Goal: Information Seeking & Learning: Check status

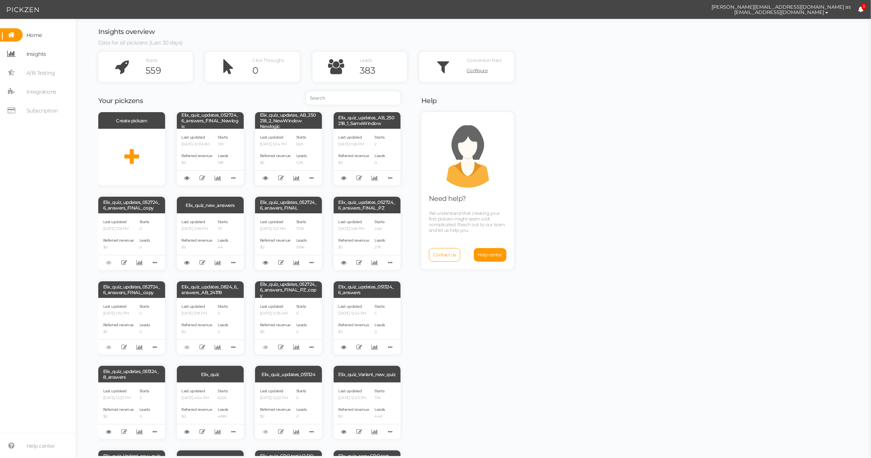
click at [40, 60] on span "Insights" at bounding box center [34, 53] width 23 height 13
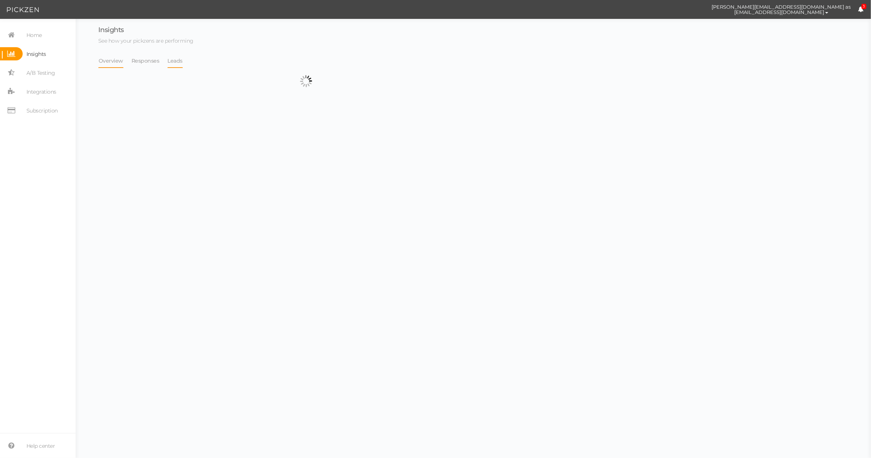
click at [175, 68] on div "Overview Responses Leads" at bounding box center [305, 80] width 415 height 53
select select "13533"
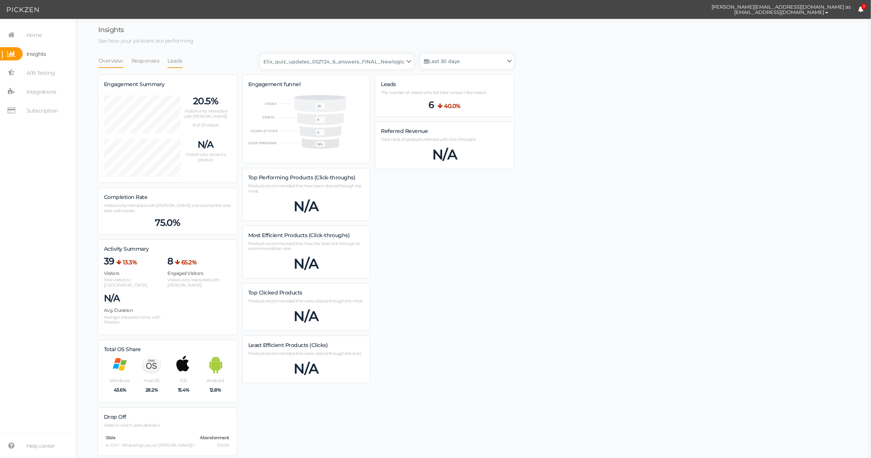
scroll to position [428, 415]
click at [179, 66] on link "Leads" at bounding box center [175, 61] width 16 height 14
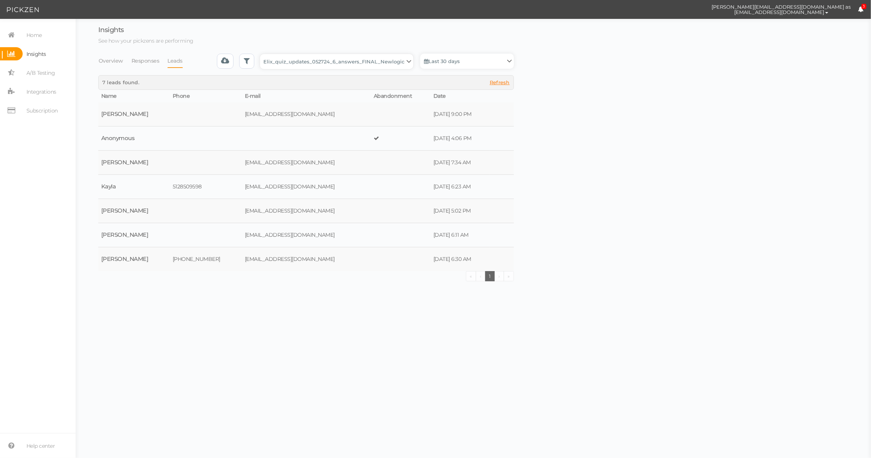
click at [356, 61] on select "Backup_2020010 backup_20200106 Elix Quiz PopUp Elix_quiz Elix_quiz [OLD] Elix_q…" at bounding box center [336, 61] width 153 height 15
select select "4896"
click at [262, 54] on select "Backup_2020010 backup_20200106 Elix Quiz PopUp Elix_quiz Elix_quiz [OLD] Elix_q…" at bounding box center [336, 61] width 153 height 15
select select "4896"
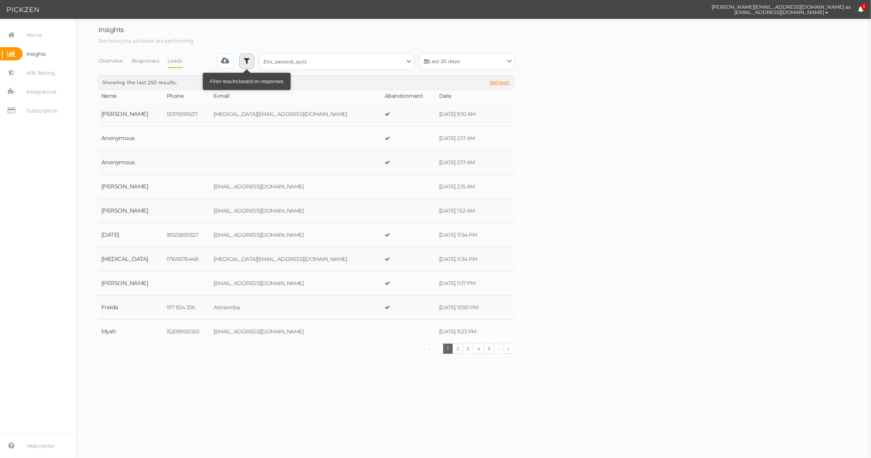
click at [251, 66] on link at bounding box center [246, 61] width 15 height 15
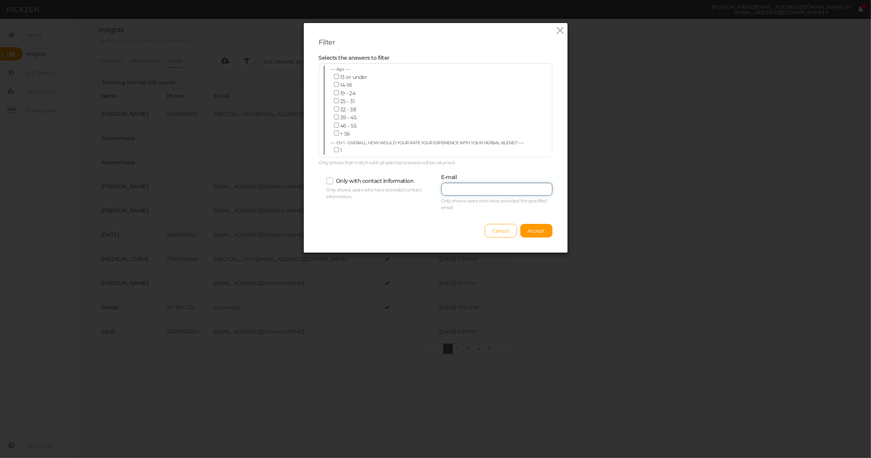
click at [479, 195] on input "text" at bounding box center [496, 189] width 111 height 13
paste input "[EMAIL_ADDRESS][DOMAIN_NAME]"
type input "[EMAIL_ADDRESS][DOMAIN_NAME]"
click at [525, 224] on button "Accept" at bounding box center [536, 231] width 32 height 14
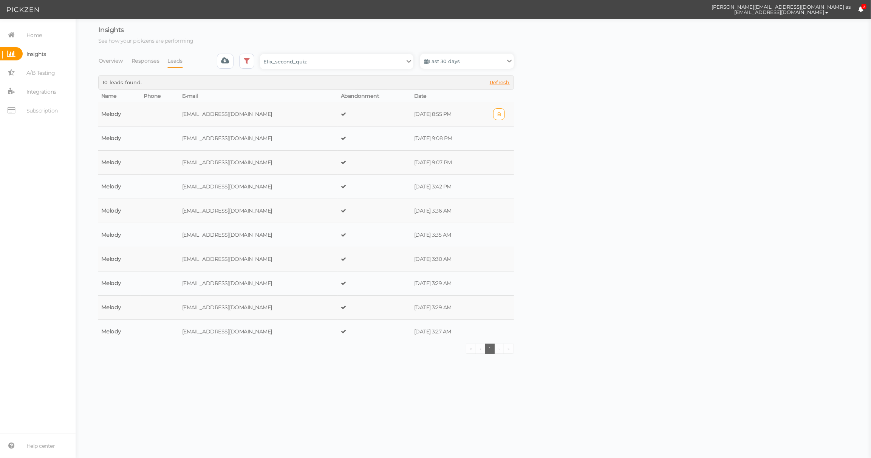
click at [413, 113] on td "[DATE] 8:55 PM" at bounding box center [447, 114] width 73 height 24
